Goal: Task Accomplishment & Management: Complete application form

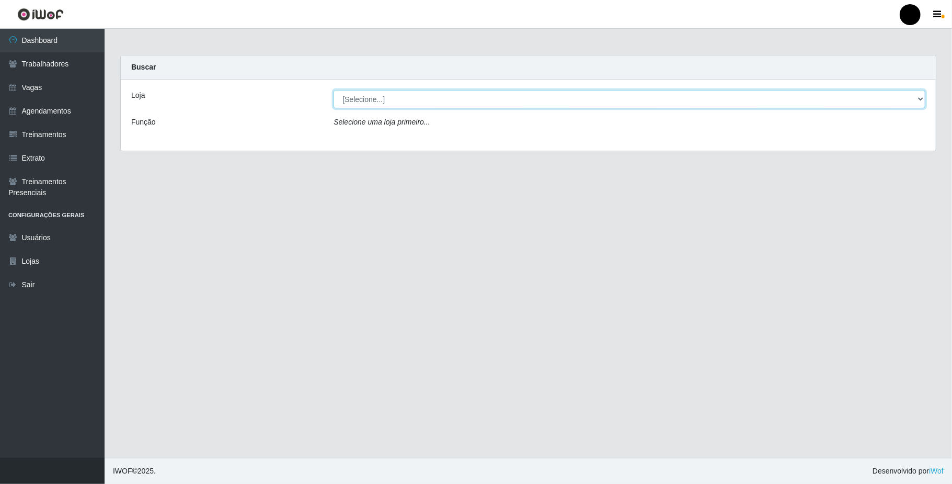
click at [921, 103] on select "[Selecione...] SuperFácil Atacado - Emaús" at bounding box center [630, 99] width 592 height 18
click at [640, 145] on div "Loja [Selecione...] SuperFácil Atacado - Emaús Função Selecione uma loja primei…" at bounding box center [528, 115] width 815 height 71
click at [49, 90] on link "Vagas" at bounding box center [52, 88] width 105 height 24
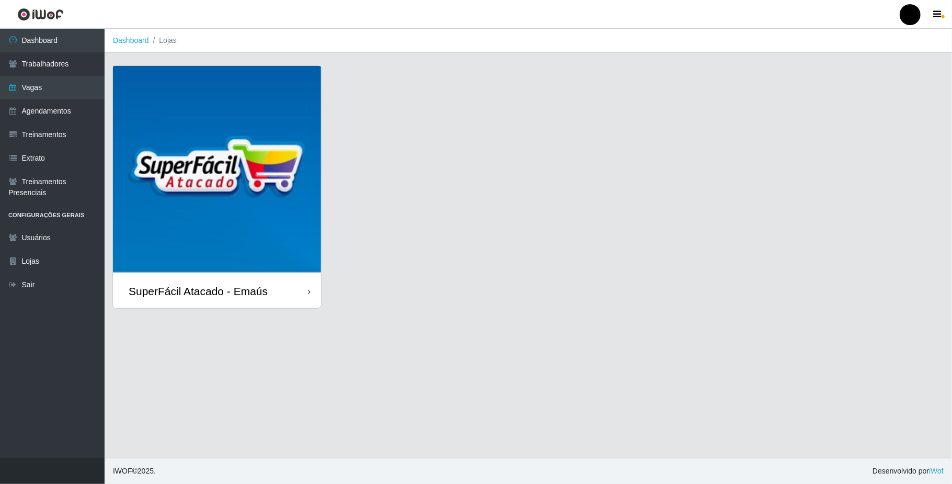
click at [192, 289] on div "SuperFácil Atacado - Emaús" at bounding box center [198, 291] width 139 height 13
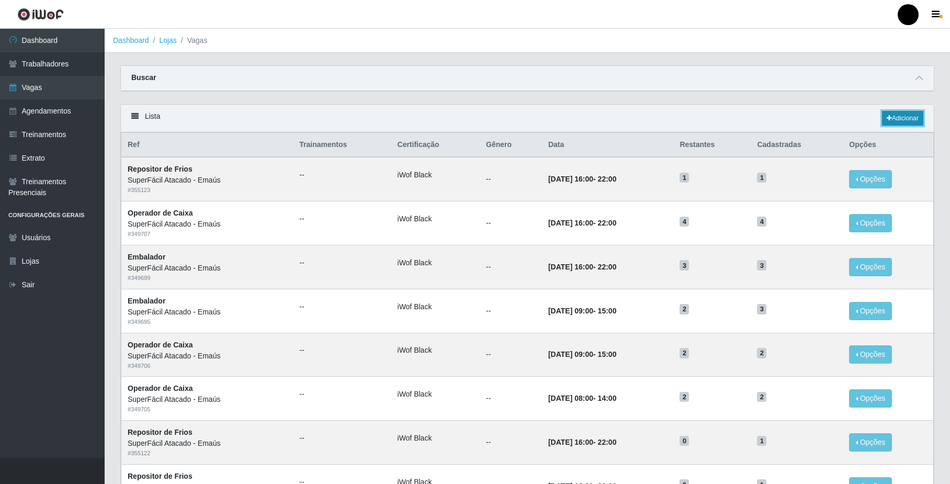
click at [901, 117] on link "Adicionar" at bounding box center [902, 118] width 41 height 15
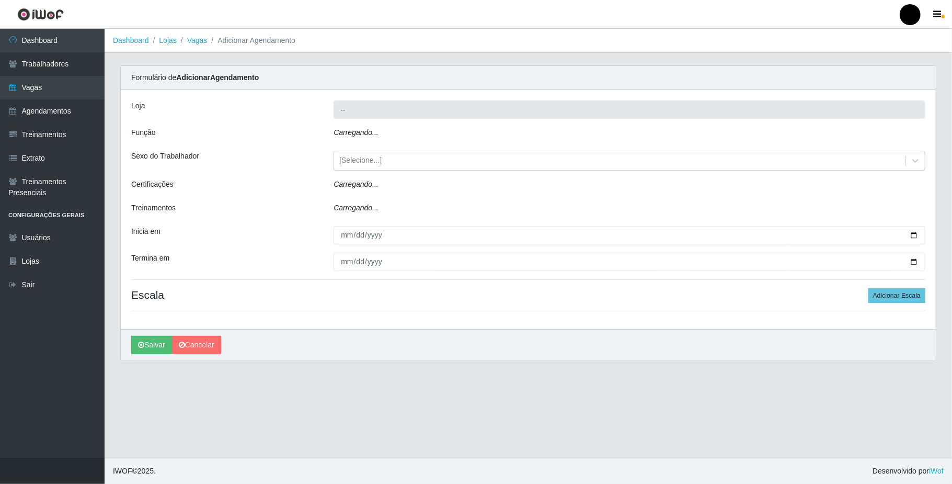
type input "SuperFácil Atacado - Emaús"
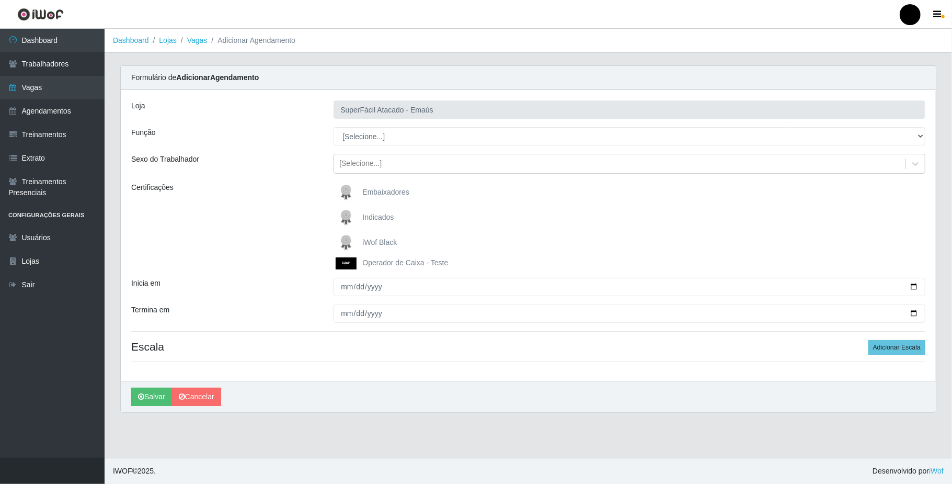
click at [379, 245] on span "iWof Black" at bounding box center [379, 242] width 35 height 8
click at [0, 0] on input "iWof Black" at bounding box center [0, 0] width 0 height 0
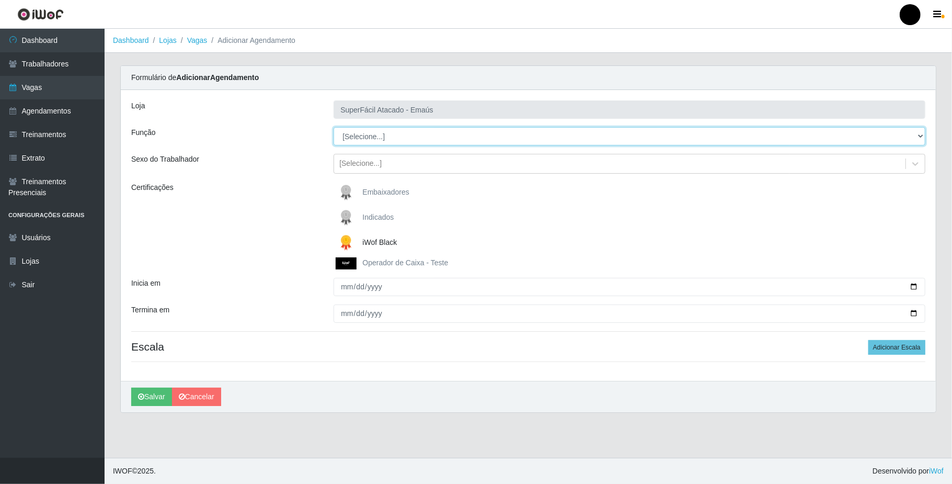
click at [394, 137] on select "[Selecione...] Auxiliar de Estacionamento Auxiliar de Estacionamento + Auxiliar…" at bounding box center [630, 136] width 592 height 18
select select "24"
click at [334, 128] on select "[Selecione...] Auxiliar de Estacionamento Auxiliar de Estacionamento + Auxiliar…" at bounding box center [630, 136] width 592 height 18
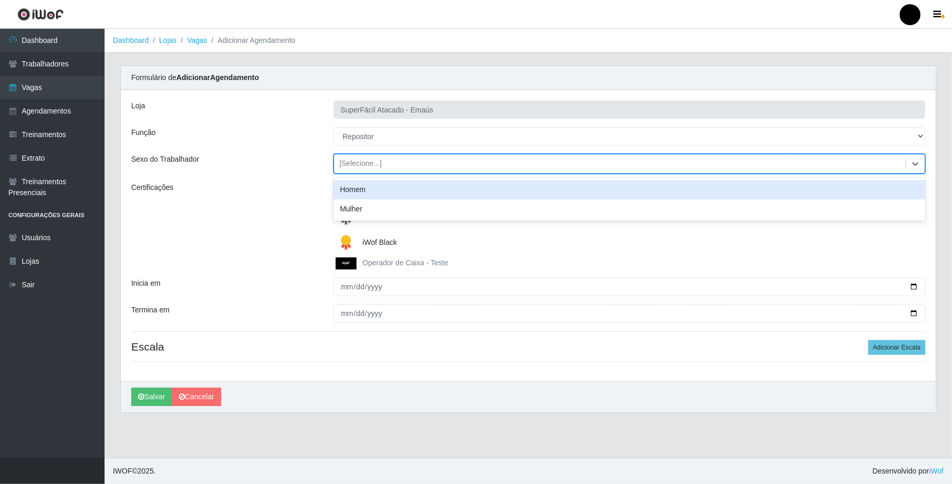
click at [371, 161] on div "[Selecione...]" at bounding box center [360, 163] width 42 height 11
click at [371, 193] on div "Homem" at bounding box center [630, 189] width 592 height 19
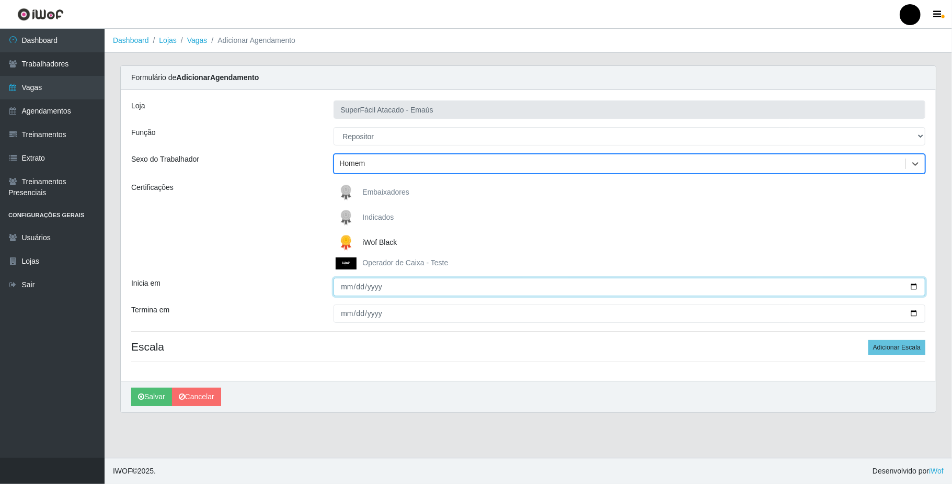
click at [349, 289] on input "Inicia em" at bounding box center [630, 287] width 592 height 18
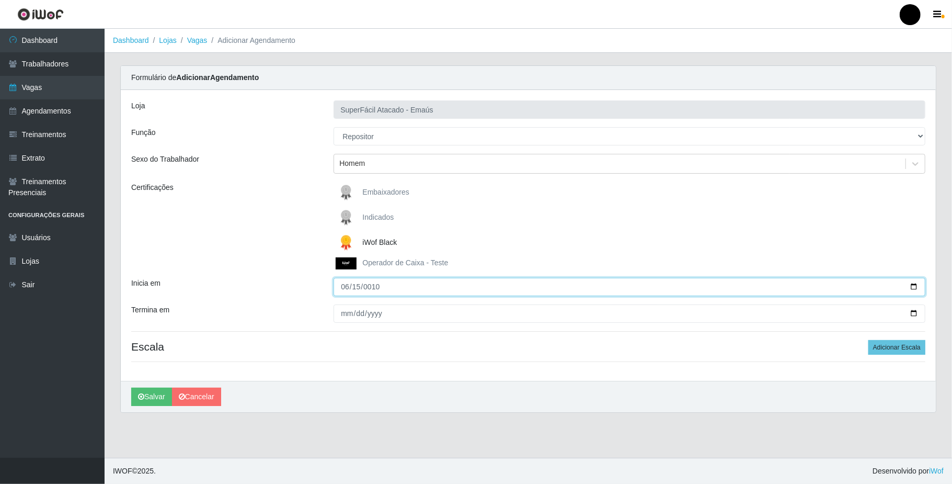
click at [358, 291] on input "0010-06-15" at bounding box center [630, 287] width 592 height 18
type input "2025-10-15"
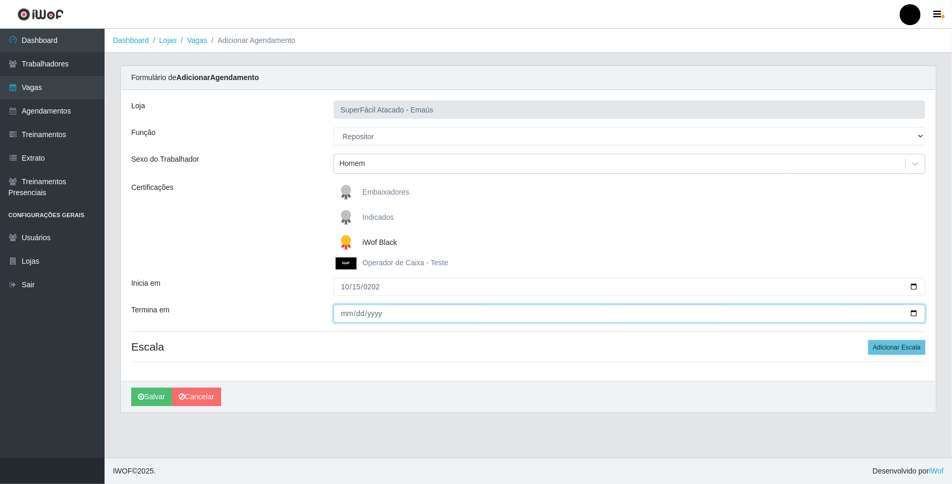
click at [340, 312] on input "Termina em" at bounding box center [630, 313] width 592 height 18
type input "2025-10-15"
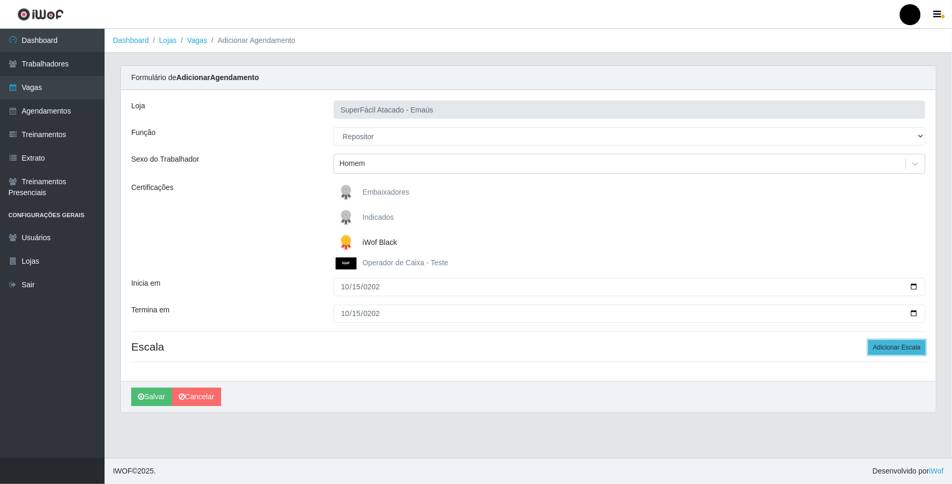
click at [894, 348] on button "Adicionar Escala" at bounding box center [897, 347] width 57 height 15
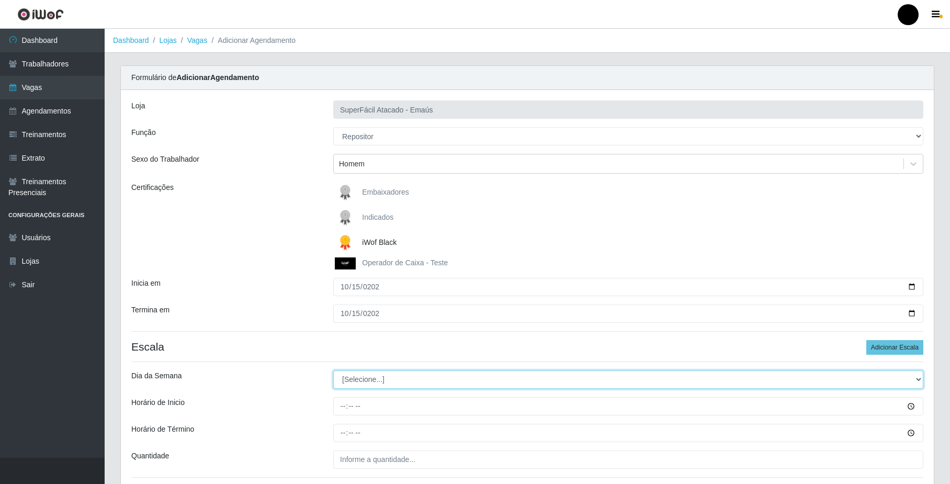
click at [385, 381] on select "[Selecione...] Segunda Terça Quarta Quinta Sexta Sábado Domingo" at bounding box center [628, 379] width 590 height 18
select select "3"
click at [333, 371] on select "[Selecione...] Segunda Terça Quarta Quinta Sexta Sábado Domingo" at bounding box center [628, 379] width 590 height 18
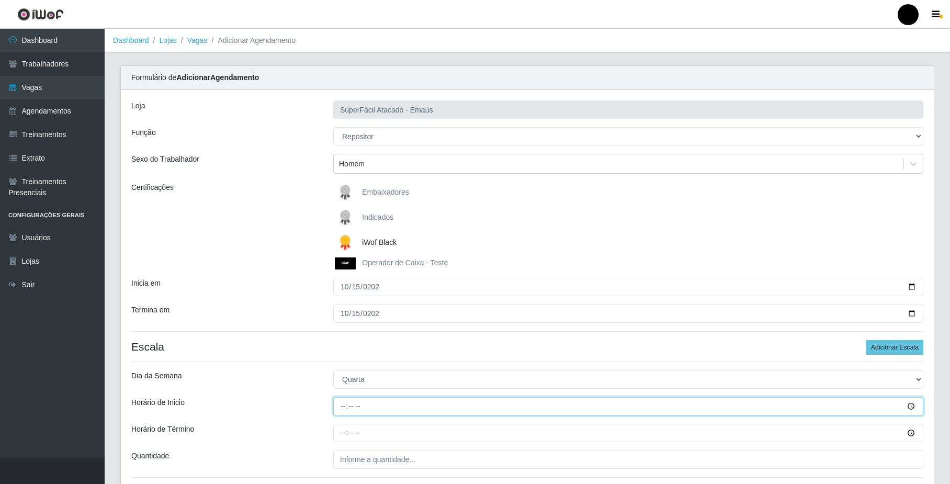
click at [341, 403] on input "Horário de Inicio" at bounding box center [628, 406] width 590 height 18
type input "08:00"
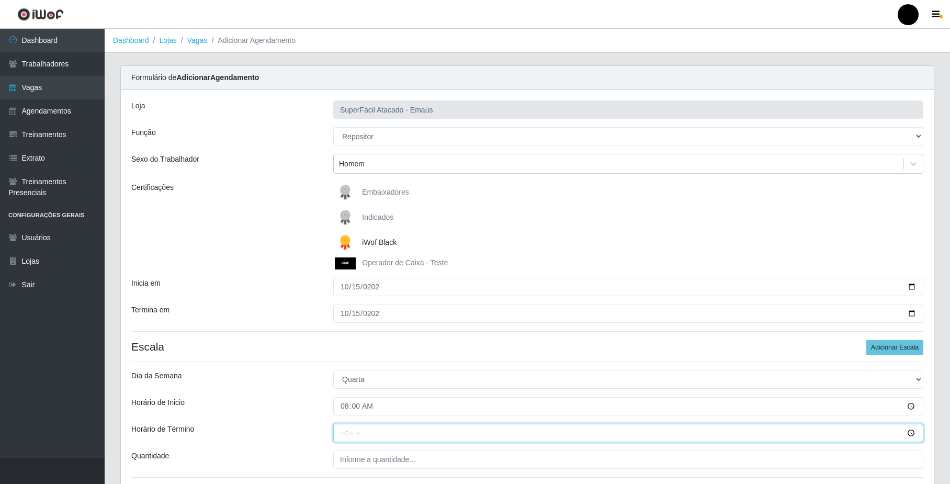
click at [343, 431] on input "Horário de Término" at bounding box center [628, 433] width 590 height 18
type input "14:00"
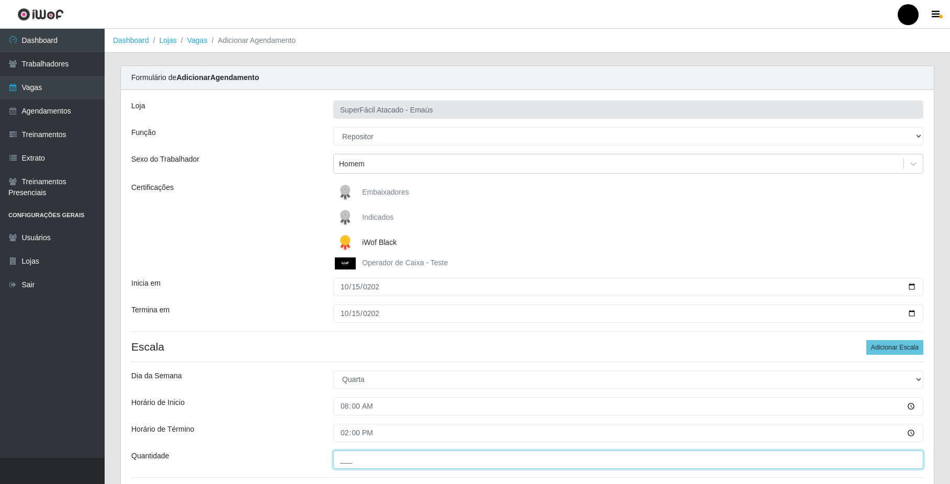
click at [383, 460] on input "___" at bounding box center [628, 459] width 590 height 18
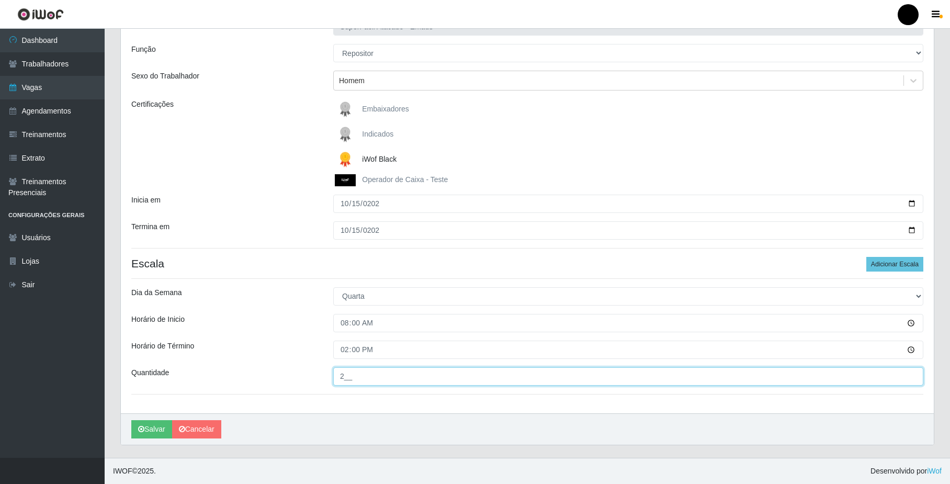
scroll to position [85, 0]
type input "2__"
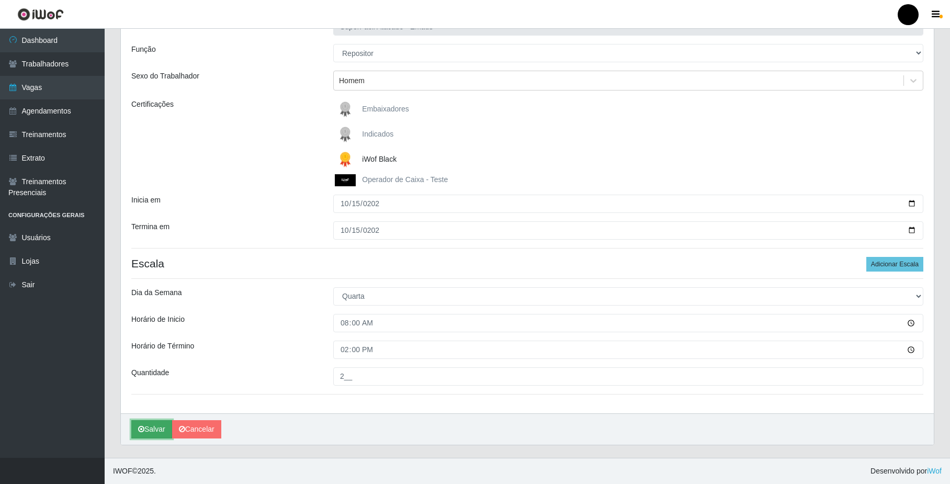
click at [156, 428] on button "Salvar" at bounding box center [151, 429] width 41 height 18
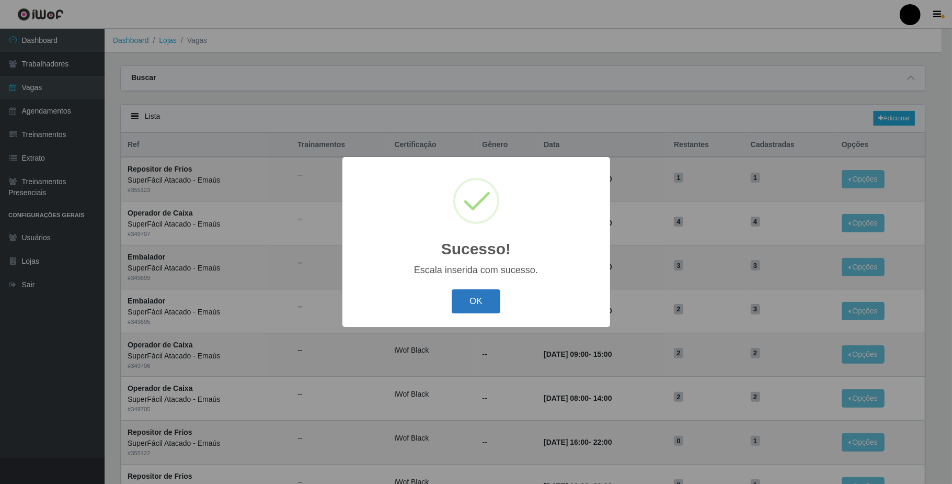
click at [484, 302] on button "OK" at bounding box center [476, 301] width 49 height 25
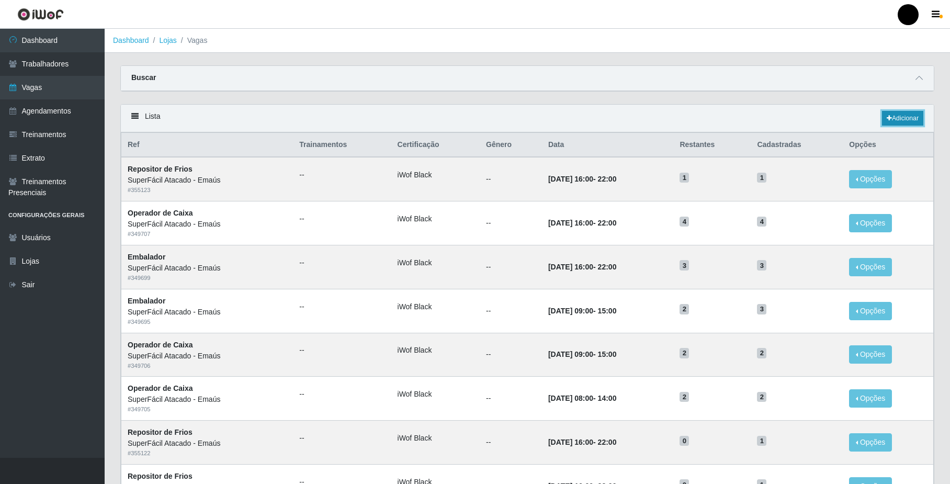
click at [900, 118] on link "Adicionar" at bounding box center [902, 118] width 41 height 15
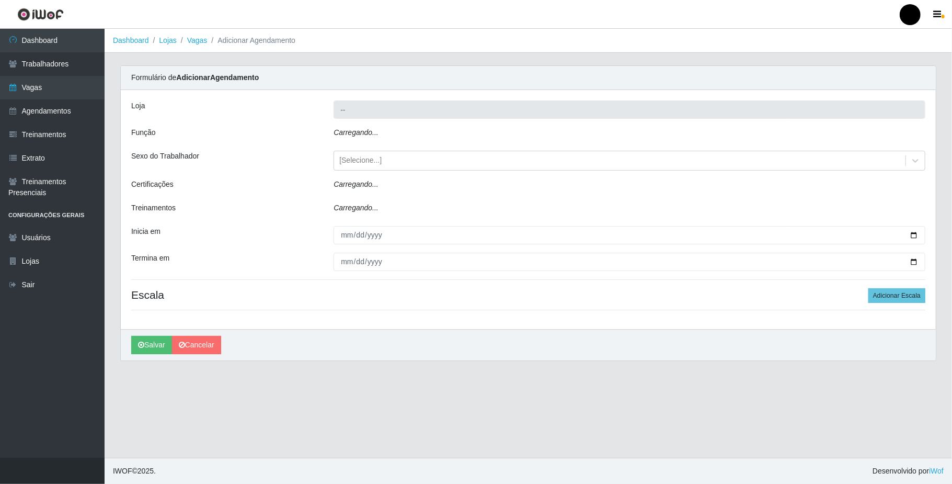
type input "SuperFácil Atacado - Emaús"
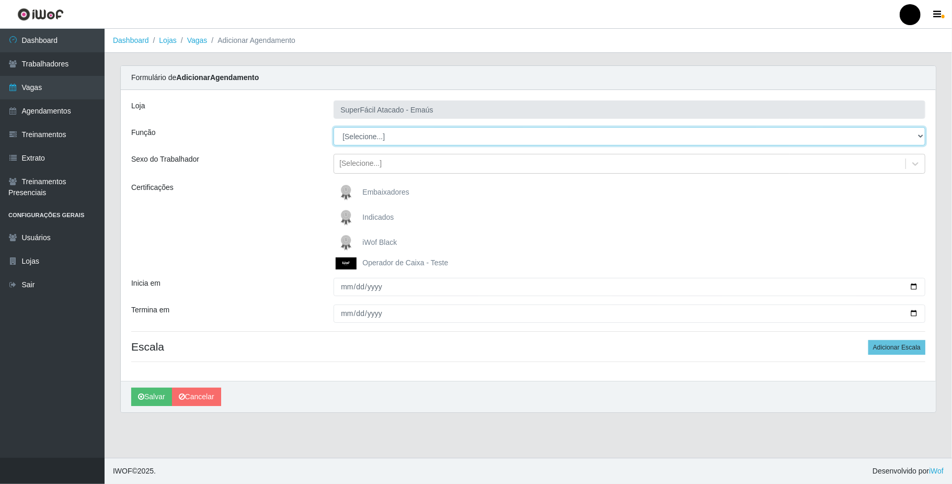
click at [915, 134] on select "[Selecione...] Auxiliar de Estacionamento Auxiliar de Estacionamento + Auxiliar…" at bounding box center [630, 136] width 592 height 18
select select "24"
click at [334, 128] on select "[Selecione...] Auxiliar de Estacionamento Auxiliar de Estacionamento + Auxiliar…" at bounding box center [630, 136] width 592 height 18
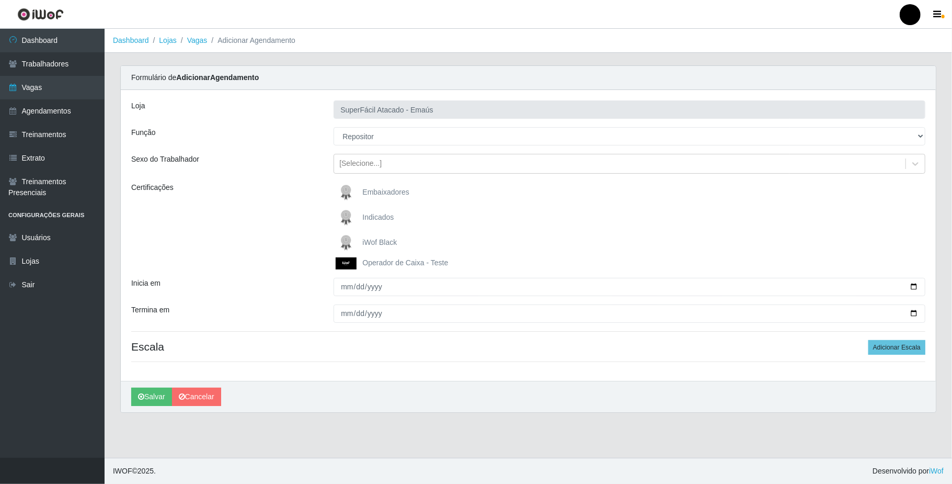
click at [393, 238] on span "iWof Black" at bounding box center [379, 242] width 35 height 8
click at [0, 0] on input "iWof Black" at bounding box center [0, 0] width 0 height 0
click at [344, 283] on input "Inicia em" at bounding box center [630, 287] width 592 height 18
type input "2025-10-15"
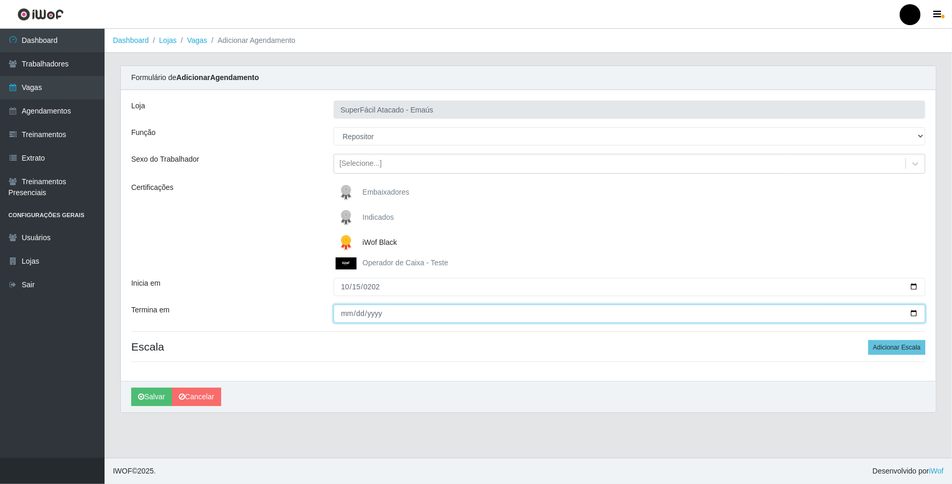
click at [339, 312] on input "Termina em" at bounding box center [630, 313] width 592 height 18
type input "2025-10-15"
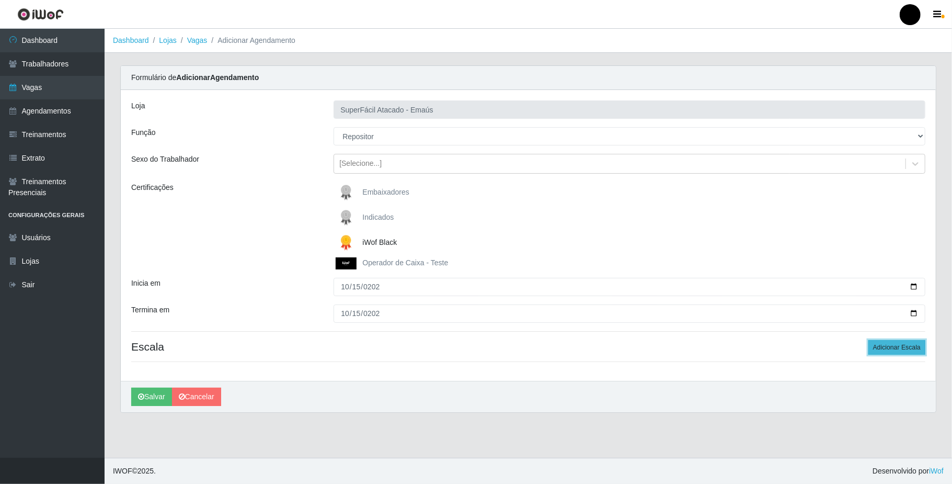
click at [914, 347] on button "Adicionar Escala" at bounding box center [897, 347] width 57 height 15
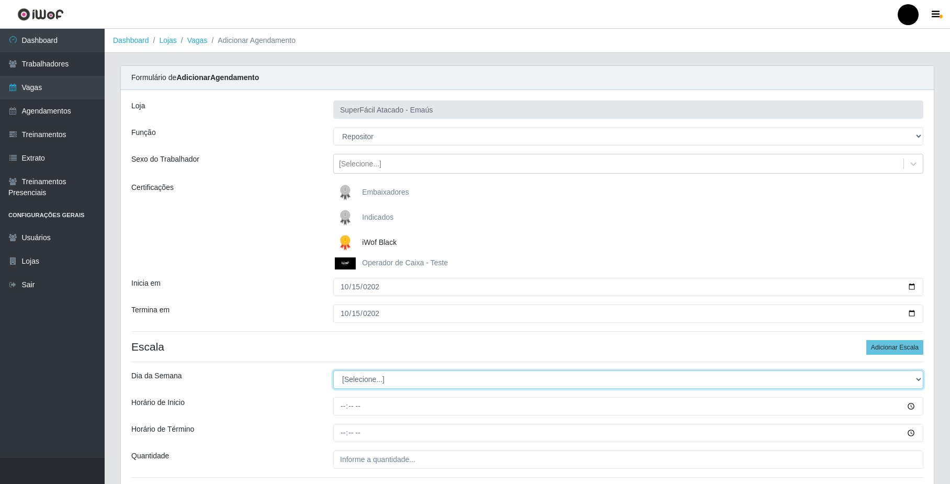
click at [369, 379] on select "[Selecione...] Segunda Terça Quarta Quinta Sexta Sábado Domingo" at bounding box center [628, 379] width 590 height 18
select select "3"
click at [333, 371] on select "[Selecione...] Segunda Terça Quarta Quinta Sexta Sábado Domingo" at bounding box center [628, 379] width 590 height 18
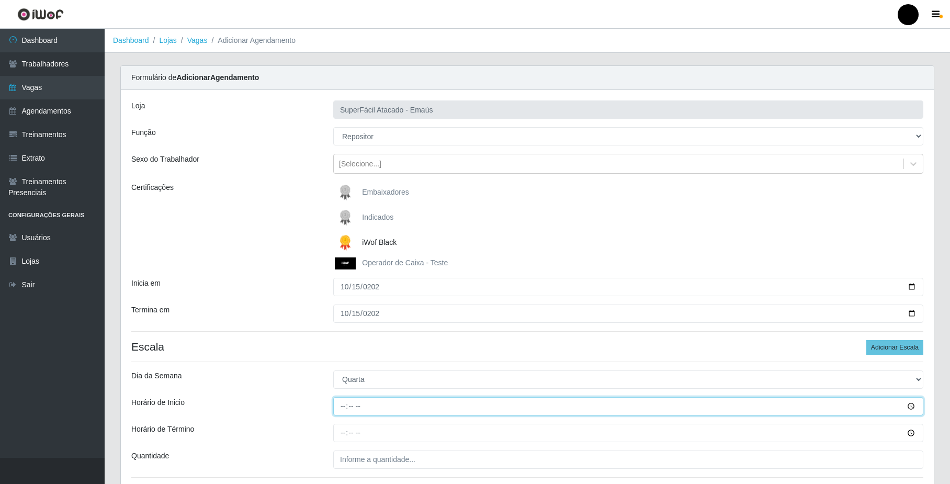
click at [344, 403] on input "Horário de Inicio" at bounding box center [628, 406] width 590 height 18
type input "16:00"
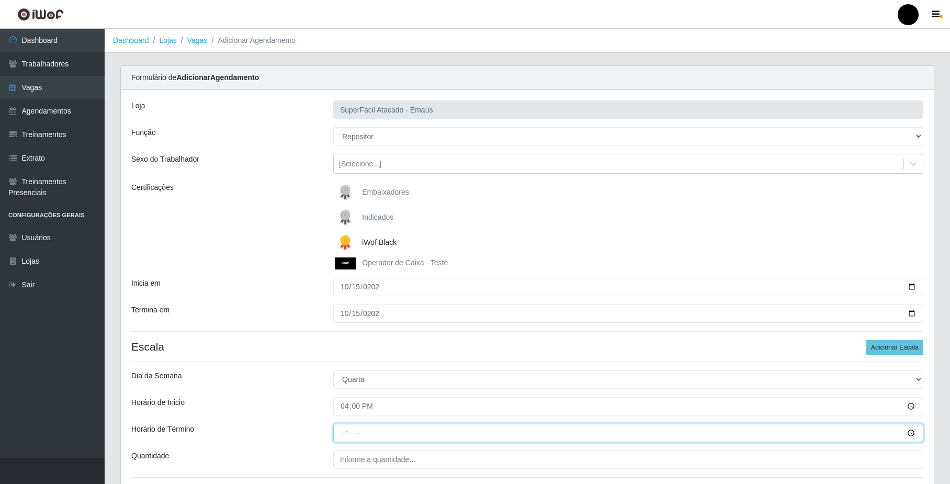
click at [344, 433] on input "Horário de Término" at bounding box center [628, 433] width 590 height 18
click at [346, 434] on input "16:00" at bounding box center [628, 433] width 590 height 18
type input "22:00"
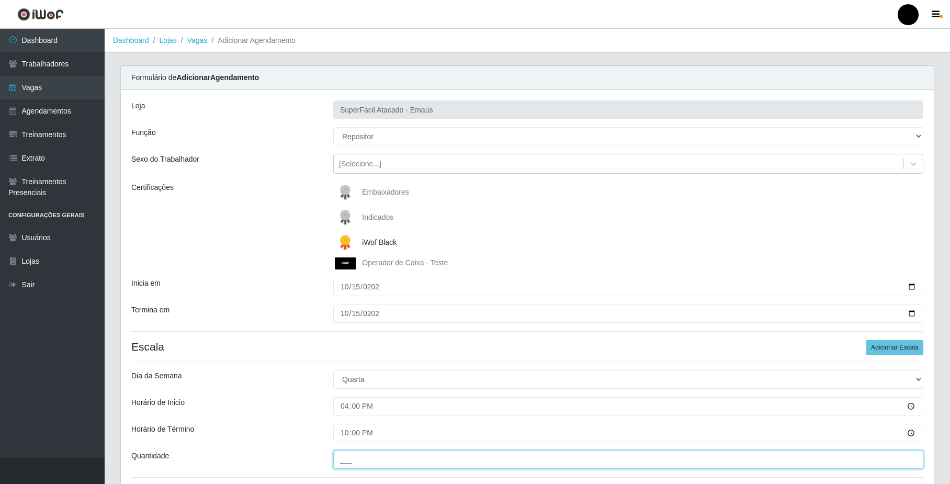
click at [362, 463] on input "___" at bounding box center [628, 459] width 590 height 18
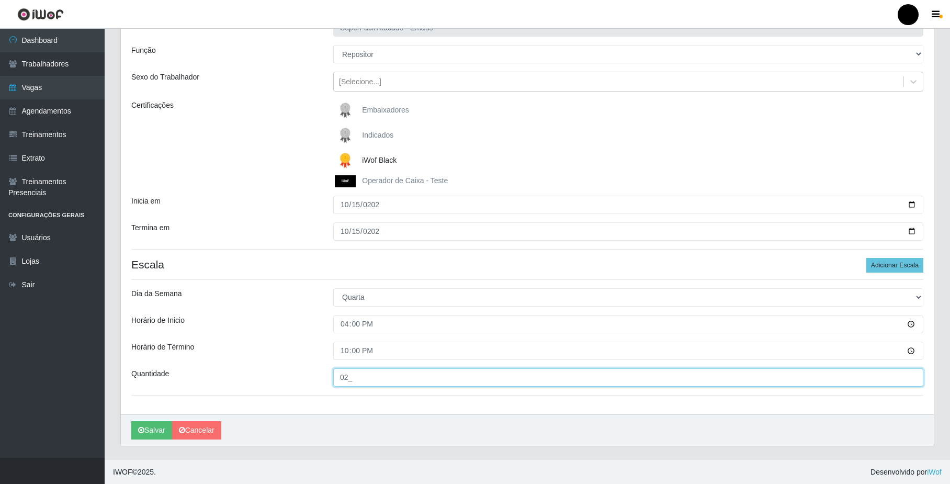
scroll to position [85, 0]
type input "02_"
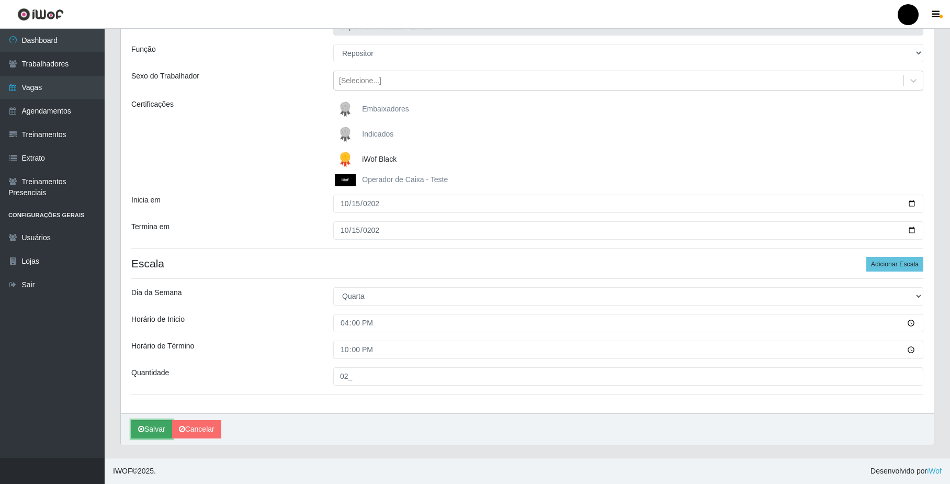
click at [151, 427] on button "Salvar" at bounding box center [151, 429] width 41 height 18
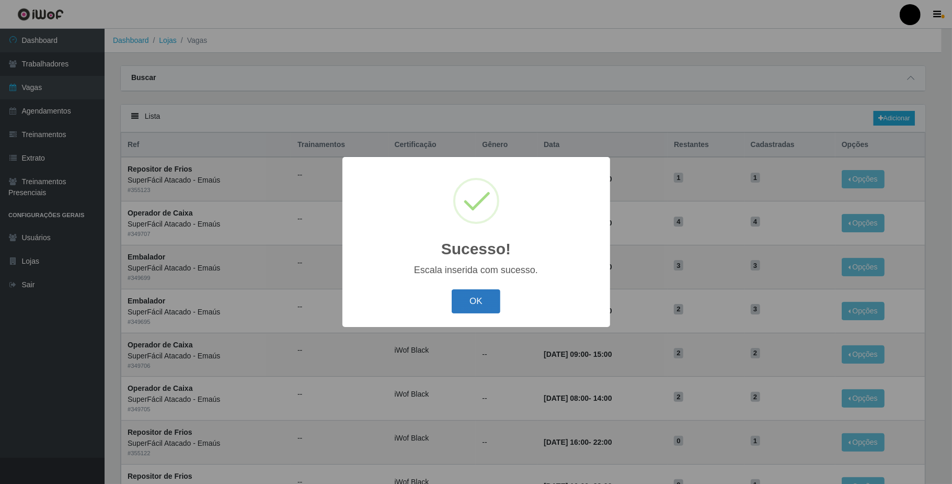
click at [484, 309] on button "OK" at bounding box center [476, 301] width 49 height 25
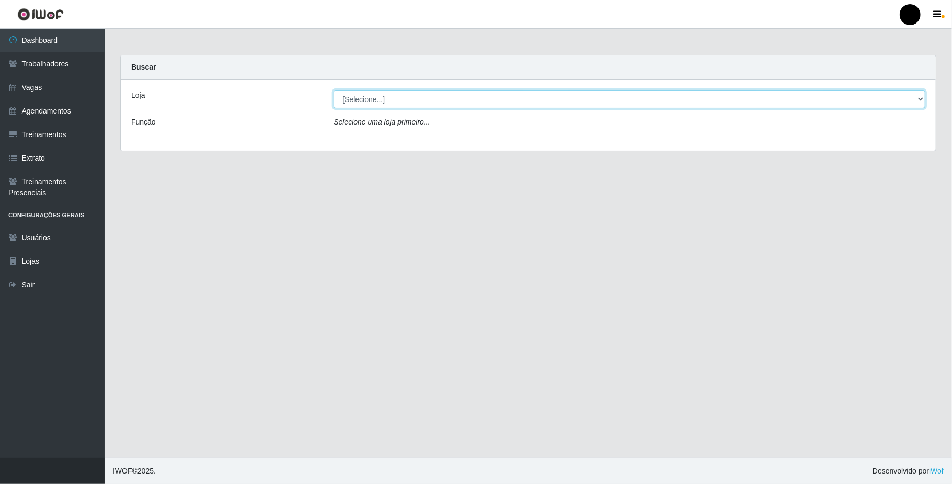
click at [916, 98] on select "[Selecione...] SuperFácil Atacado - Emaús" at bounding box center [630, 99] width 592 height 18
select select "407"
click at [334, 90] on select "[Selecione...] SuperFácil Atacado - Emaús" at bounding box center [630, 99] width 592 height 18
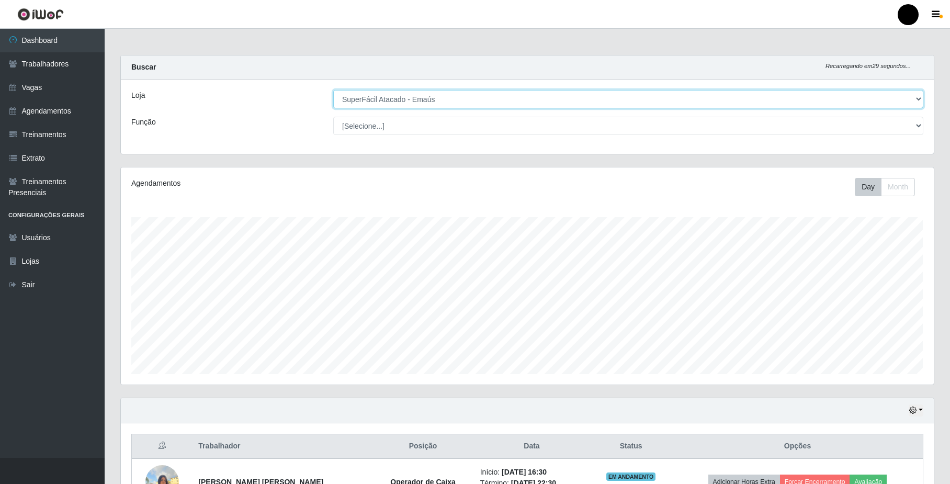
scroll to position [218, 812]
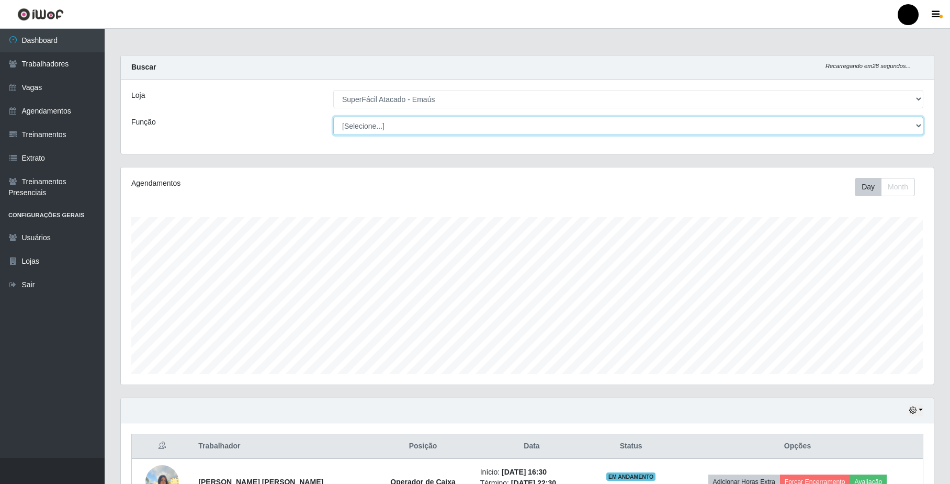
click at [445, 123] on select "[Selecione...] Auxiliar de Estacionamento Auxiliar de Estacionamento + Auxiliar…" at bounding box center [628, 126] width 590 height 18
select select "22"
click at [333, 117] on select "[Selecione...] Auxiliar de Estacionamento Auxiliar de Estacionamento + Auxiliar…" at bounding box center [628, 126] width 590 height 18
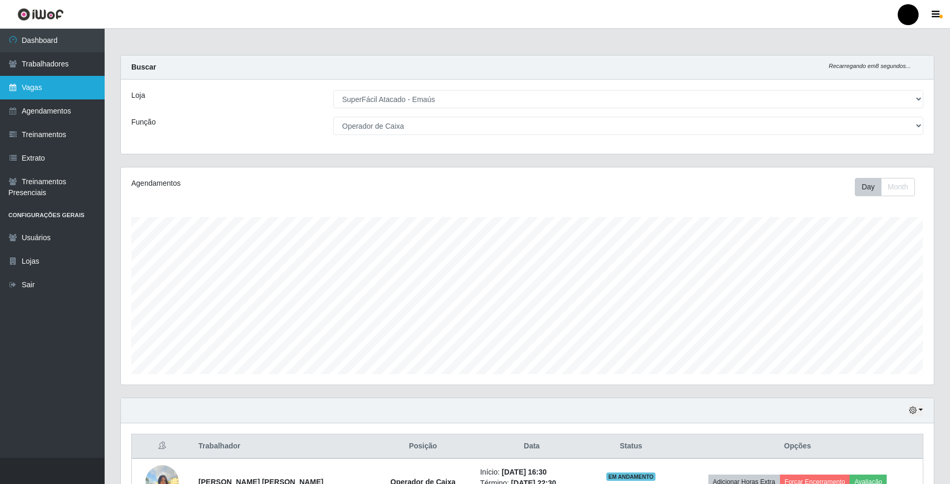
click at [45, 86] on link "Vagas" at bounding box center [52, 88] width 105 height 24
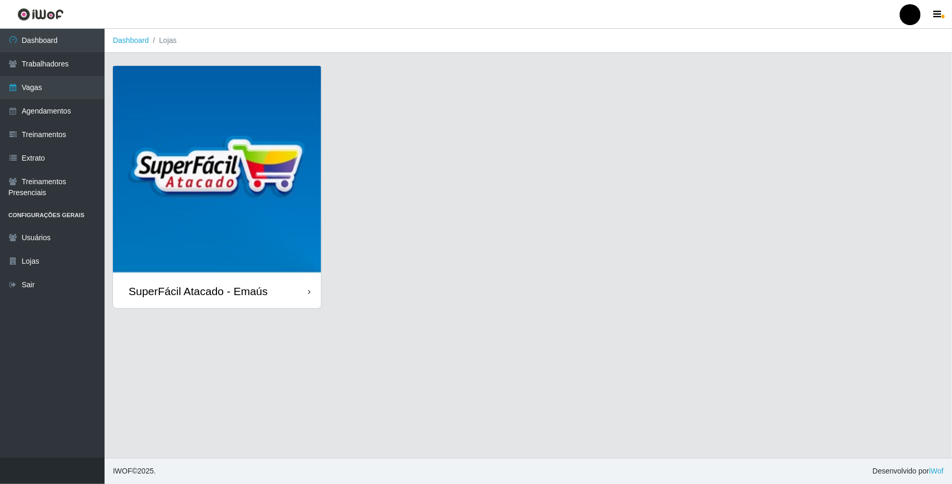
click at [195, 291] on div "SuperFácil Atacado - Emaús" at bounding box center [198, 291] width 139 height 13
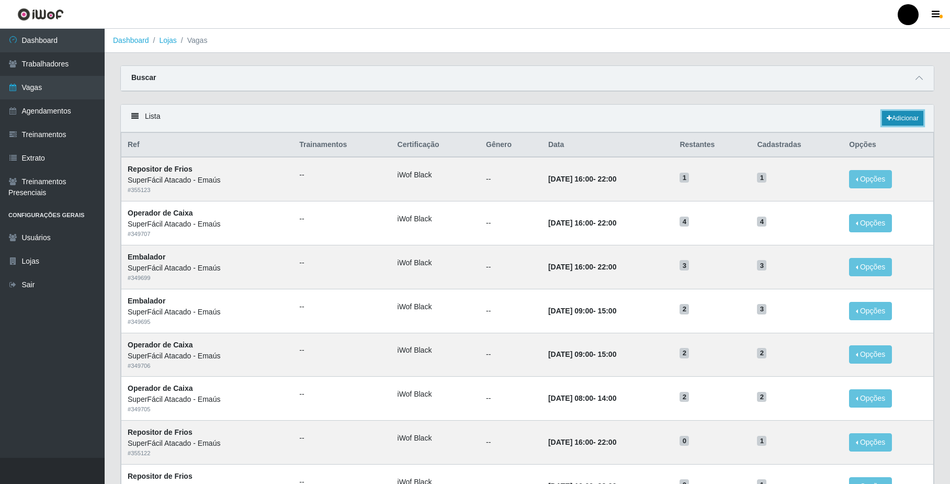
click at [902, 118] on link "Adicionar" at bounding box center [902, 118] width 41 height 15
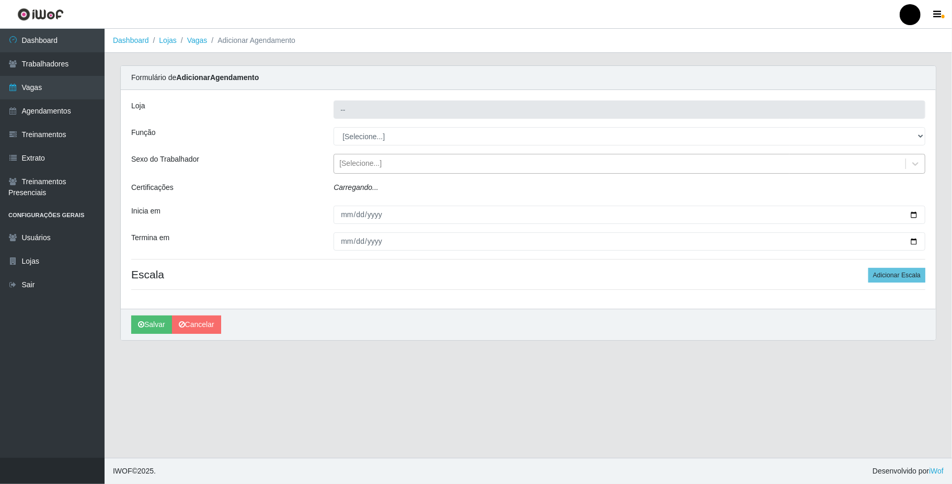
type input "SuperFácil Atacado - Emaús"
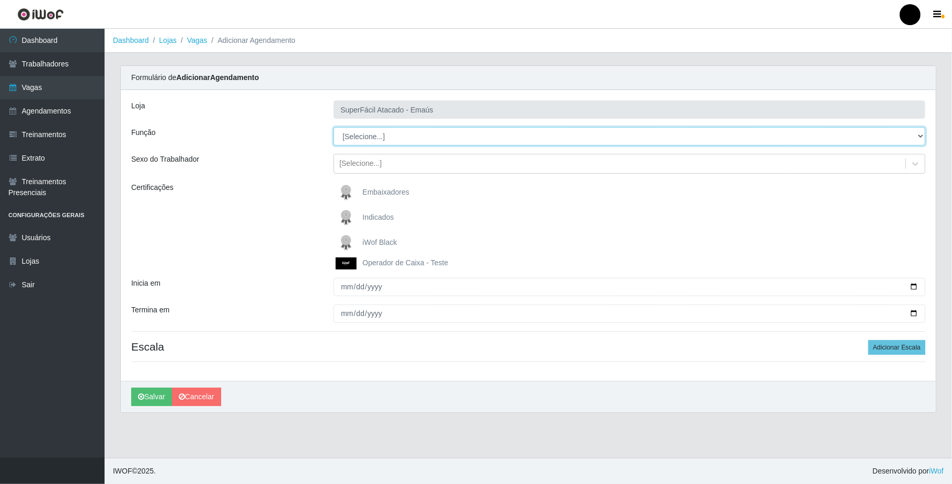
click at [925, 133] on select "[Selecione...] Auxiliar de Estacionamento Auxiliar de Estacionamento + Auxiliar…" at bounding box center [630, 136] width 592 height 18
select select "22"
click at [334, 128] on select "[Selecione...] Auxiliar de Estacionamento Auxiliar de Estacionamento + Auxiliar…" at bounding box center [630, 136] width 592 height 18
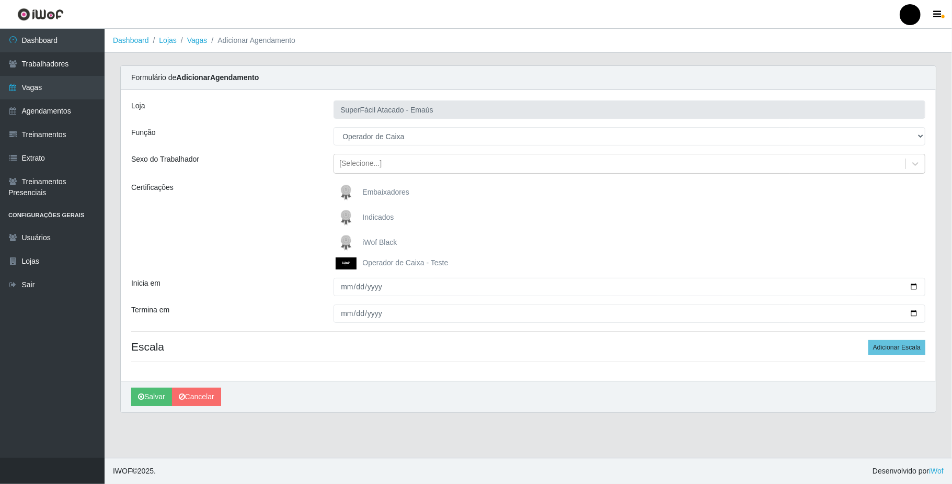
click at [396, 239] on span "iWof Black" at bounding box center [379, 242] width 35 height 8
click at [0, 0] on input "iWof Black" at bounding box center [0, 0] width 0 height 0
click at [348, 285] on input "Inicia em" at bounding box center [630, 287] width 592 height 18
type input "2025-10-16"
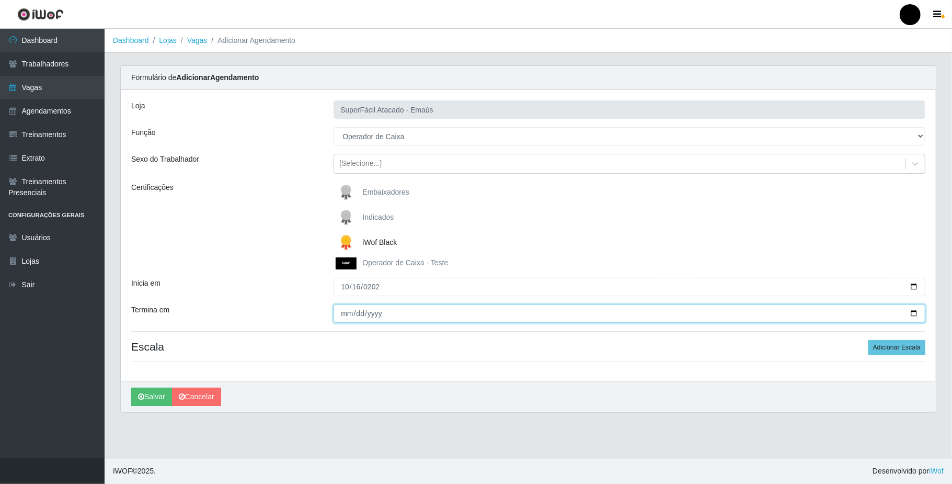
click at [346, 312] on input "Termina em" at bounding box center [630, 313] width 592 height 18
type input "2025-10-16"
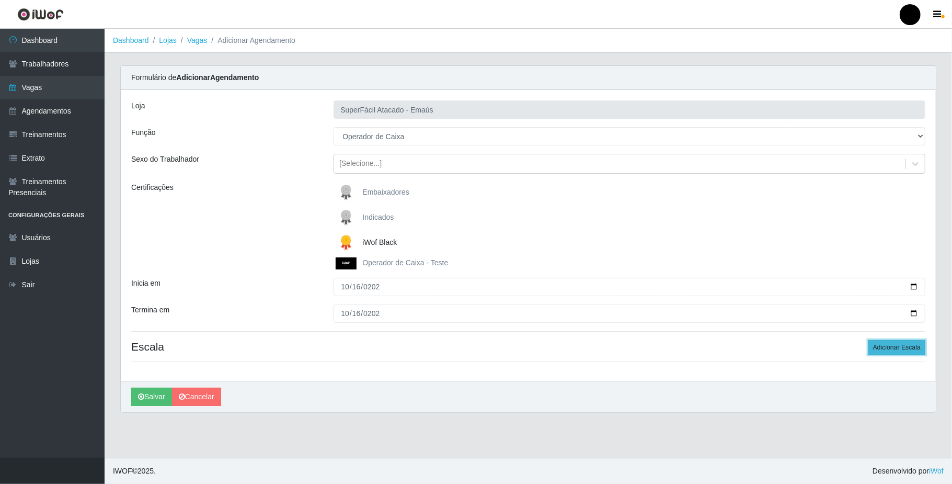
click at [903, 346] on button "Adicionar Escala" at bounding box center [897, 347] width 57 height 15
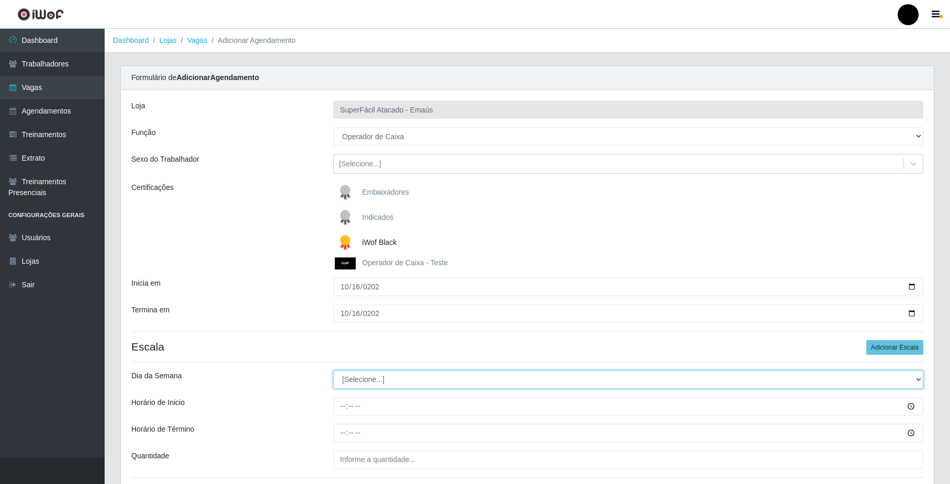
click at [382, 385] on select "[Selecione...] Segunda Terça Quarta Quinta Sexta Sábado Domingo" at bounding box center [628, 379] width 590 height 18
select select "4"
click at [333, 371] on select "[Selecione...] Segunda Terça Quarta Quinta Sexta Sábado Domingo" at bounding box center [628, 379] width 590 height 18
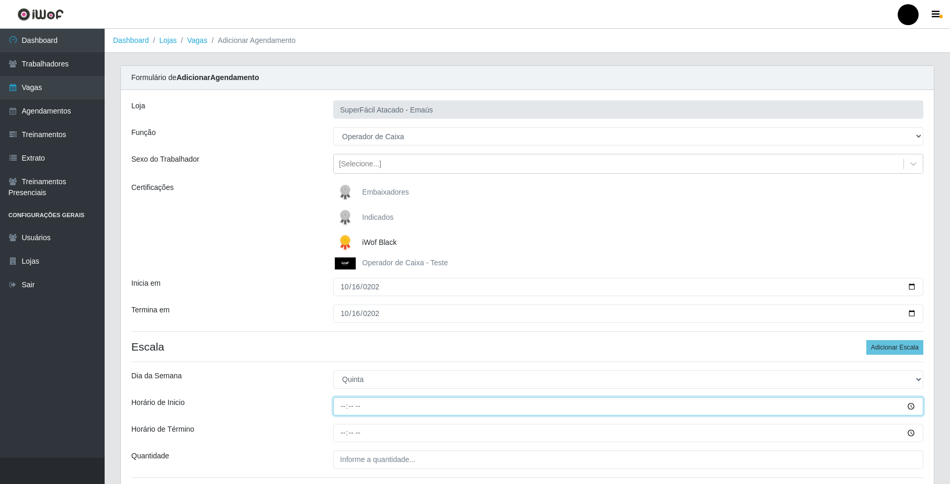
click at [343, 406] on input "Horário de Inicio" at bounding box center [628, 406] width 590 height 18
type input "16:30"
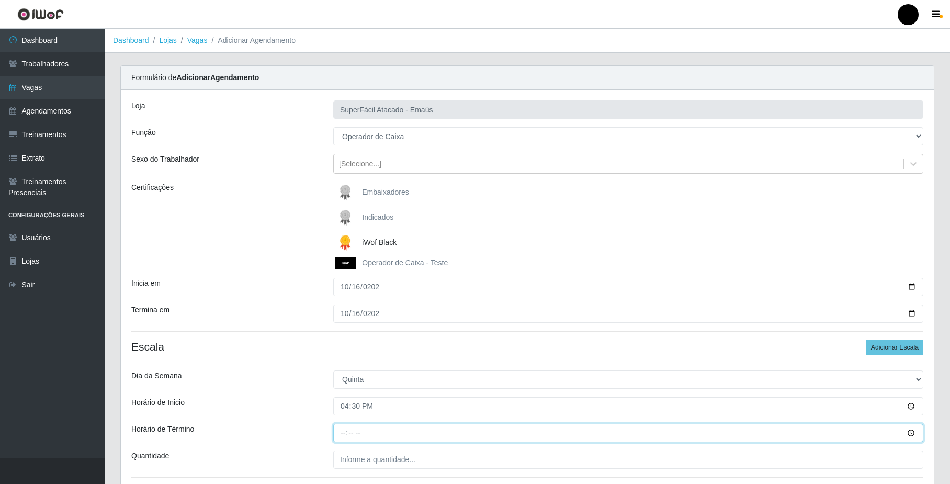
click at [344, 432] on input "Horário de Término" at bounding box center [628, 433] width 590 height 18
type input "22:30"
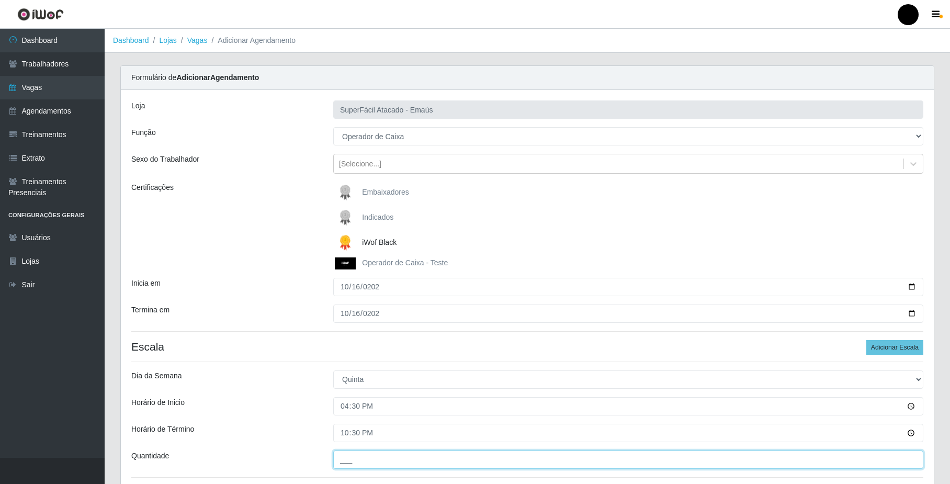
click at [390, 457] on input "___" at bounding box center [628, 459] width 590 height 18
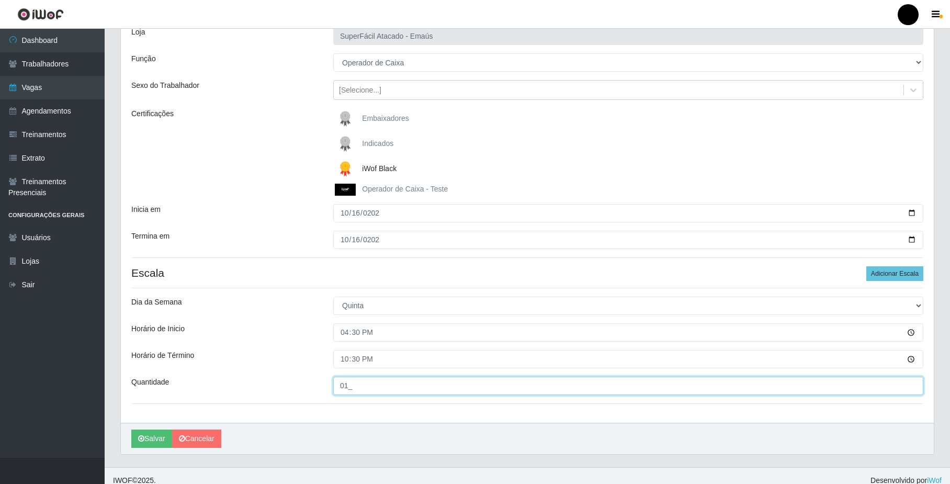
scroll to position [85, 0]
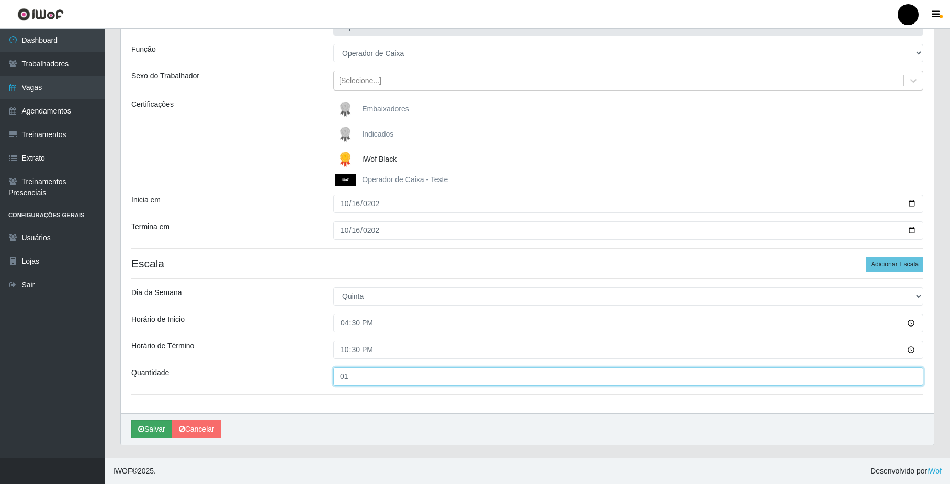
type input "01_"
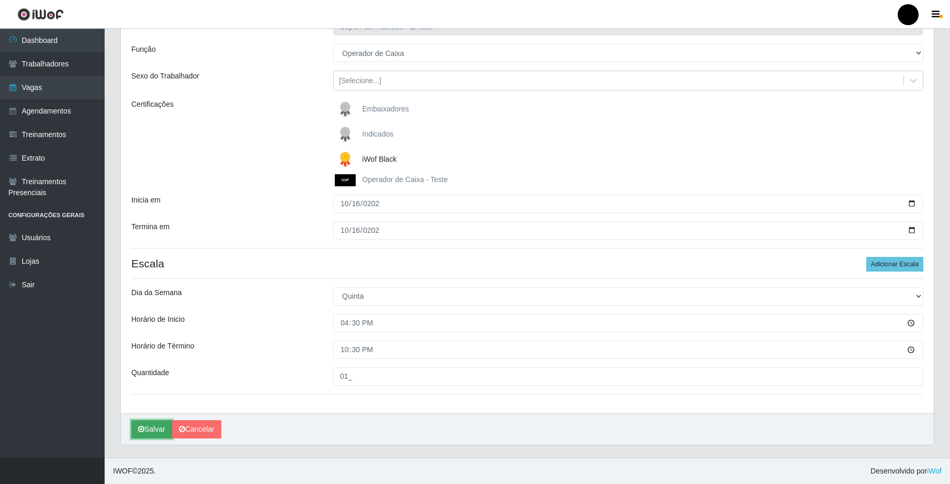
click at [160, 422] on button "Salvar" at bounding box center [151, 429] width 41 height 18
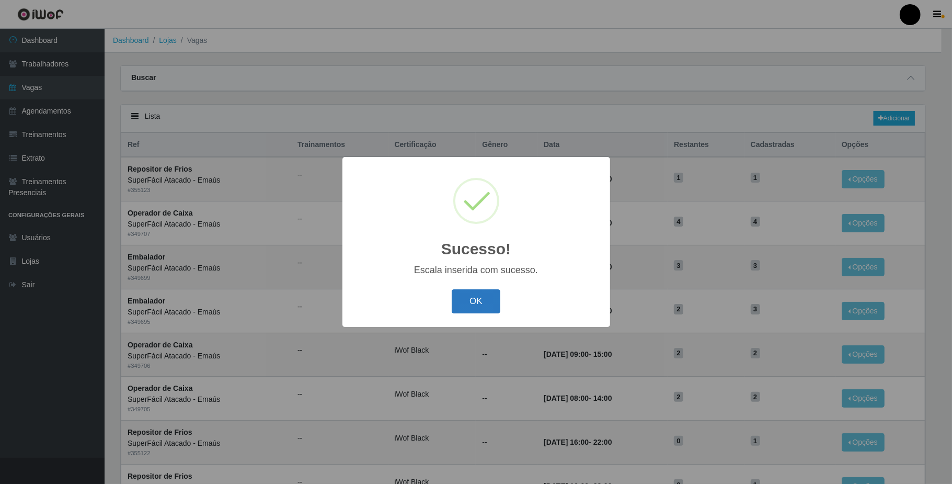
click at [476, 298] on button "OK" at bounding box center [476, 301] width 49 height 25
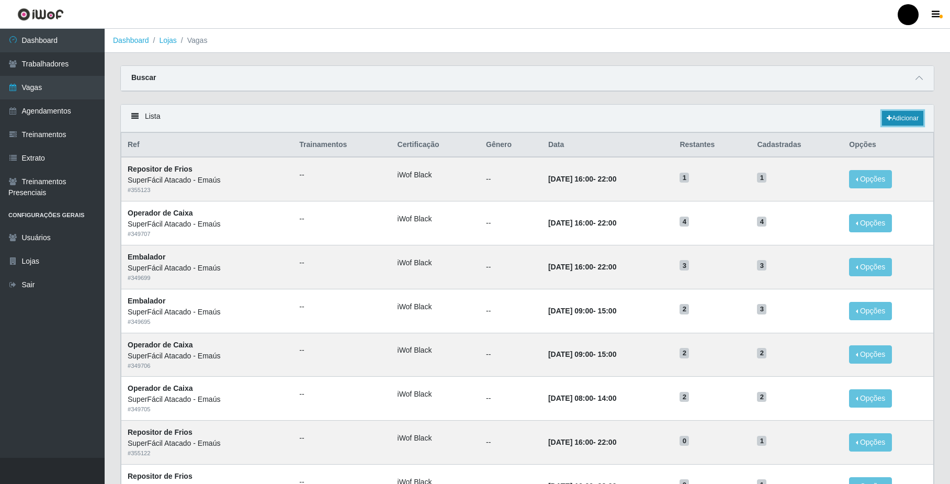
click at [906, 118] on link "Adicionar" at bounding box center [902, 118] width 41 height 15
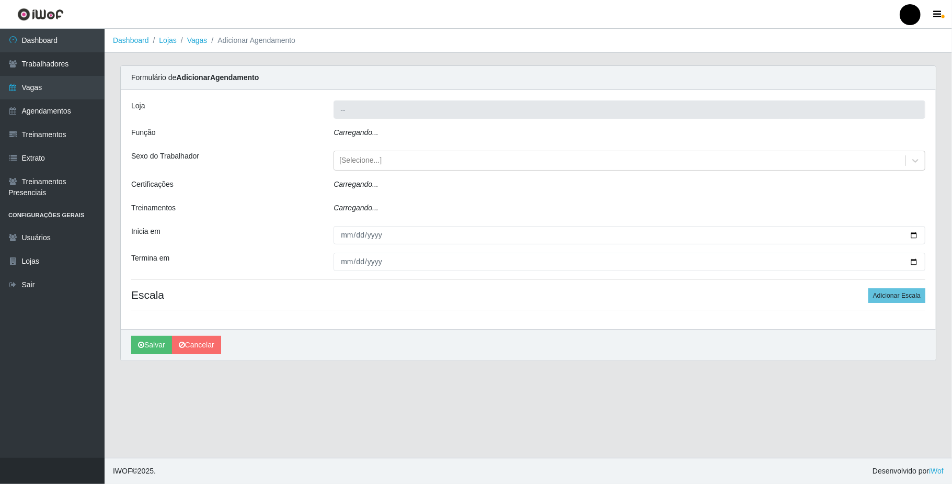
type input "SuperFácil Atacado - Emaús"
